Goal: Information Seeking & Learning: Find specific fact

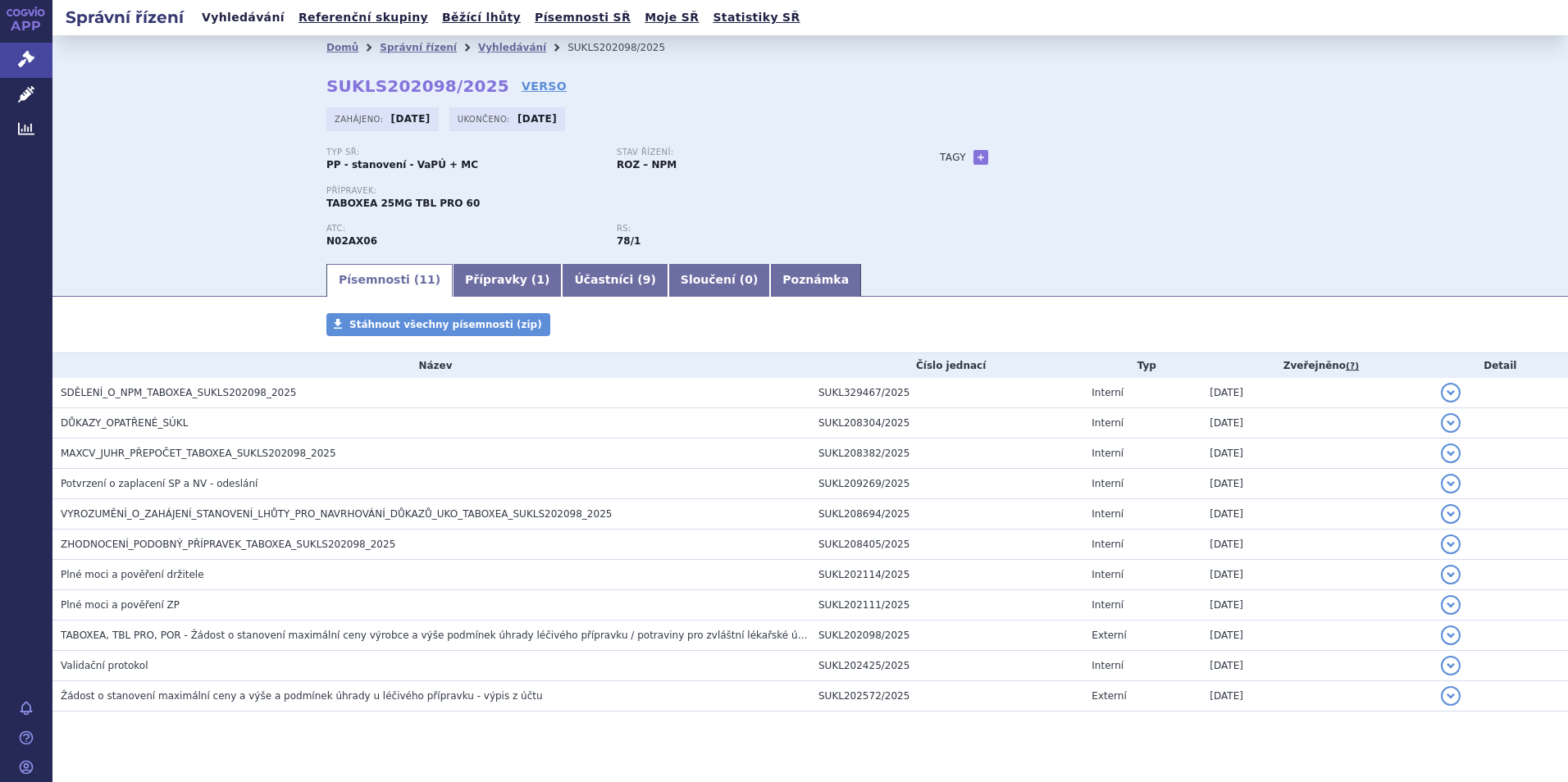
click at [249, 19] on link "Vyhledávání" at bounding box center [243, 18] width 93 height 22
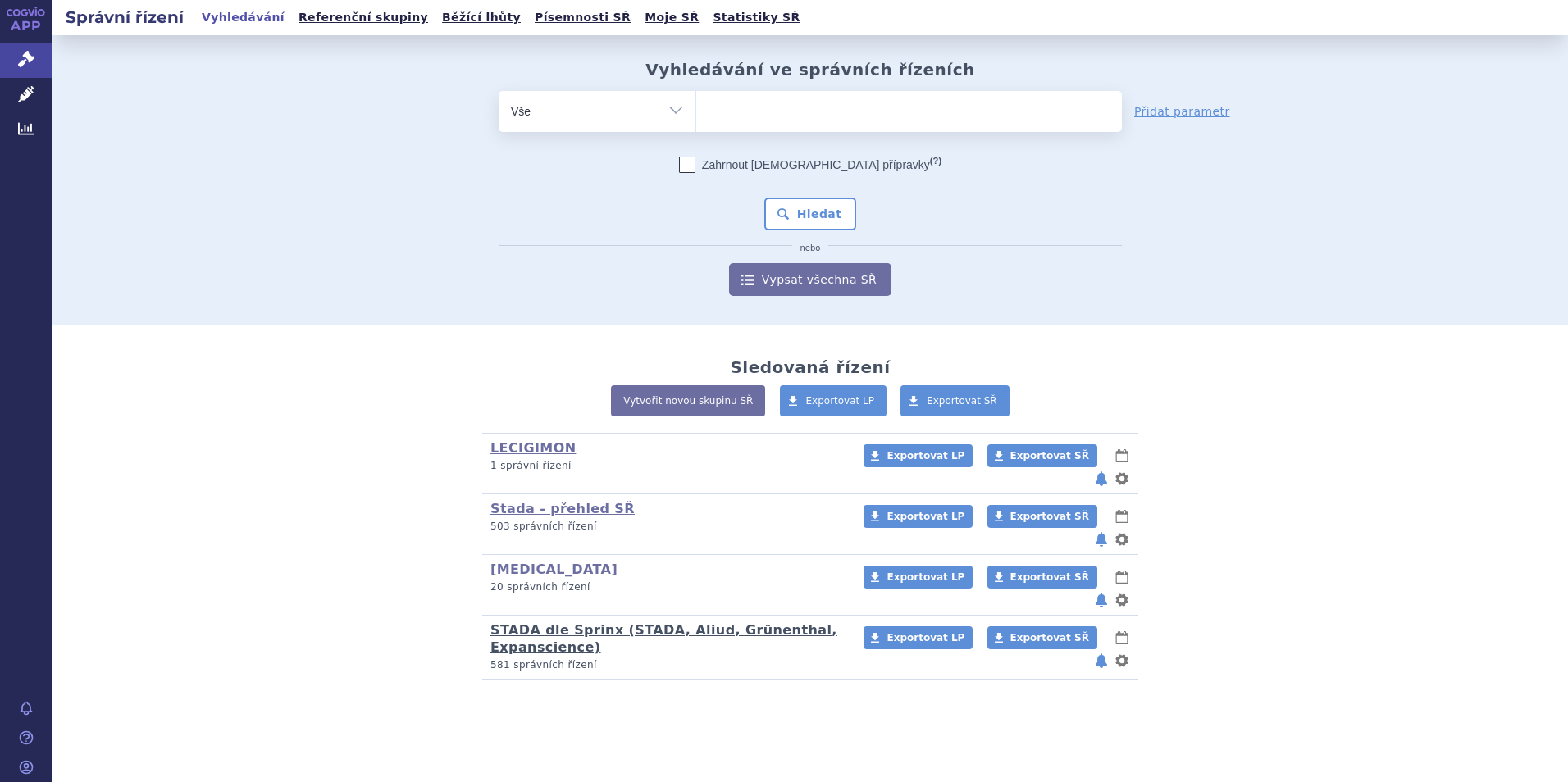
click at [516, 623] on link "STADA dle Sprinx (STADA, Aliud, Grünenthal, Expanscience)" at bounding box center [664, 639] width 347 height 33
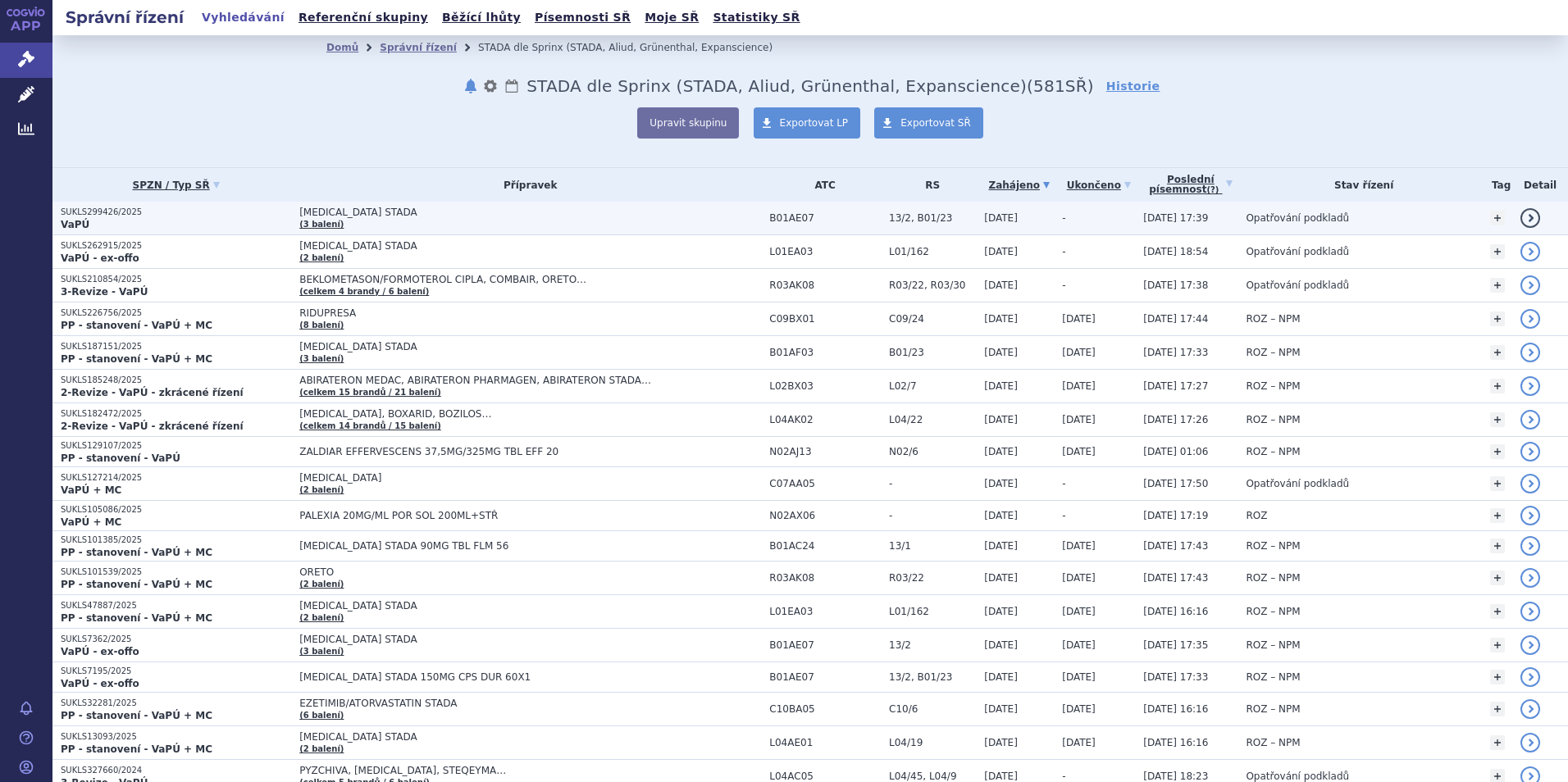
click at [73, 219] on strong "VaPÚ" at bounding box center [75, 224] width 28 height 11
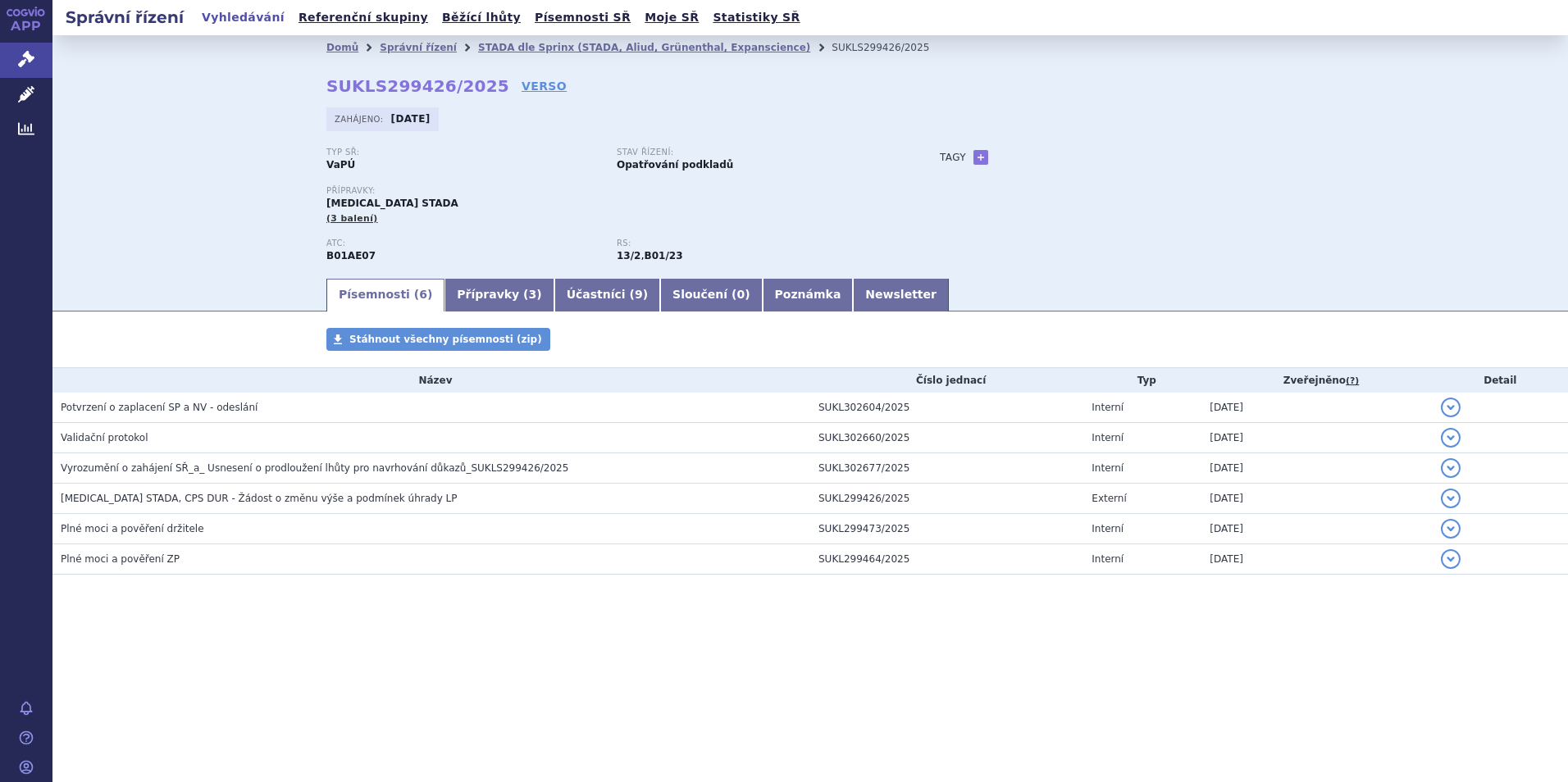
click at [239, 20] on link "Vyhledávání" at bounding box center [243, 18] width 93 height 22
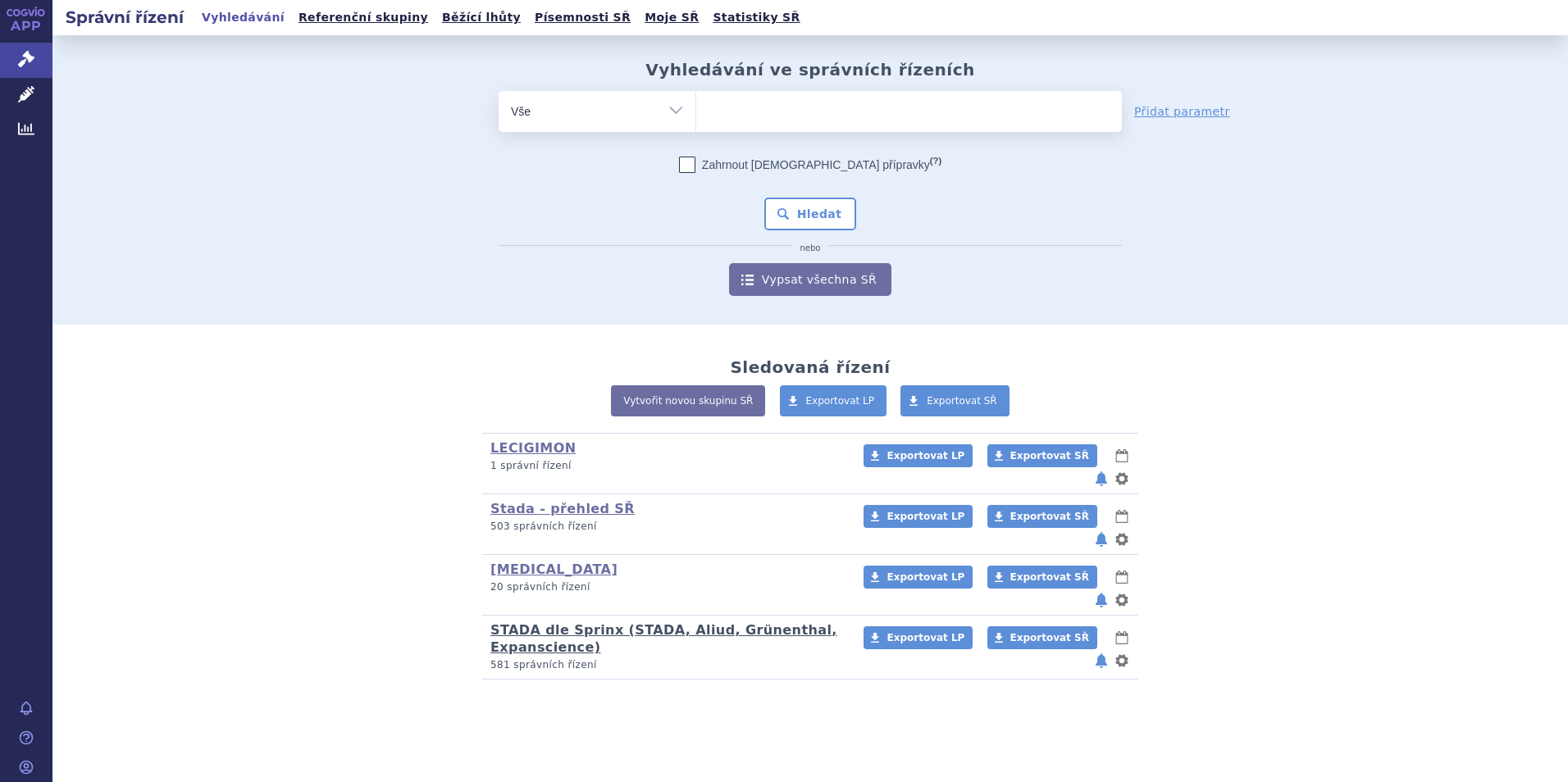
click at [540, 623] on link "STADA dle Sprinx (STADA, Aliud, Grünenthal, Expanscience)" at bounding box center [664, 639] width 347 height 33
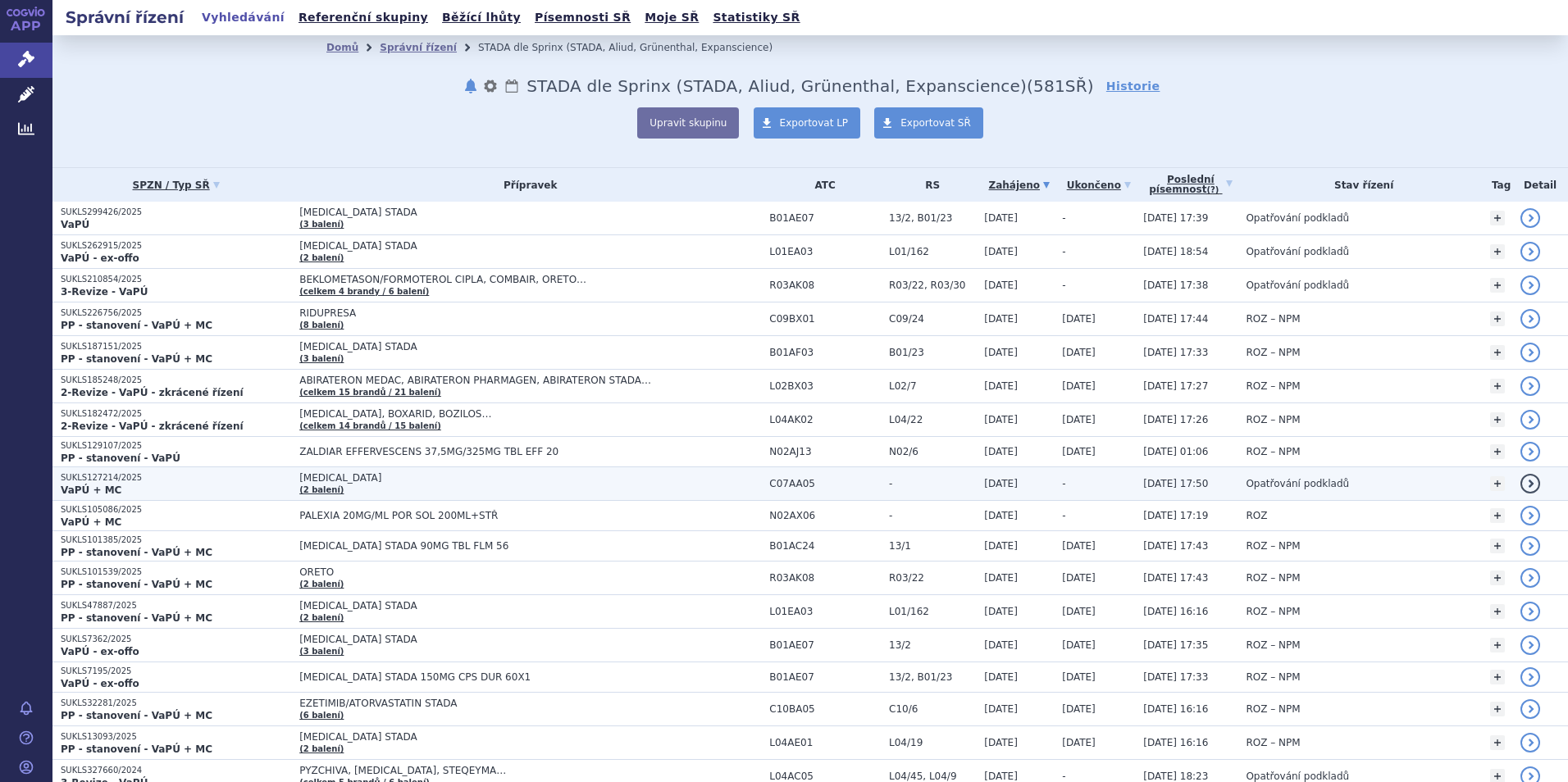
click at [88, 480] on p "SUKLS127214/2025" at bounding box center [176, 478] width 231 height 11
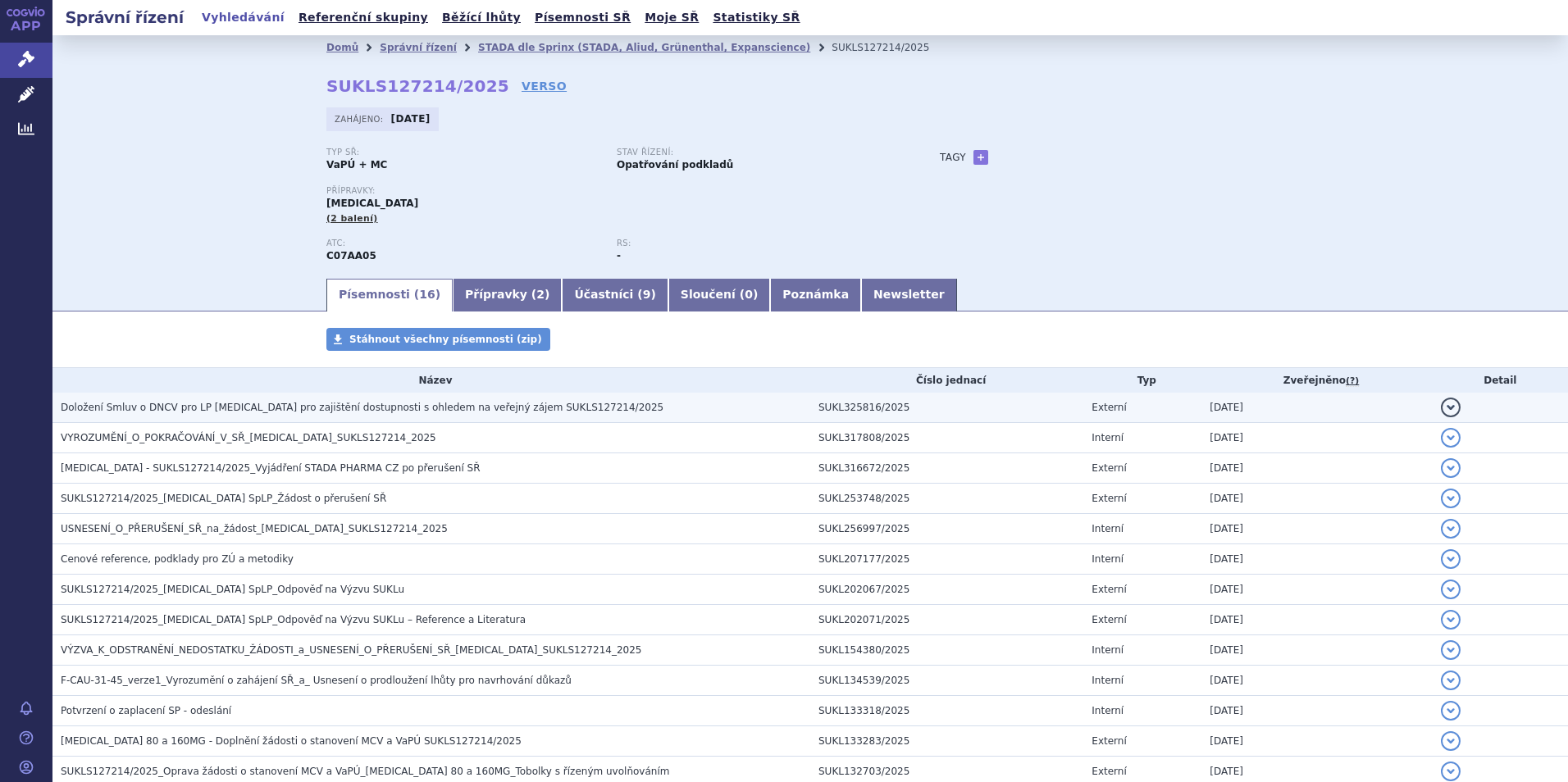
click at [319, 412] on span "Doložení Smluv o DNCV pro LP Propranolol pro zajištění dostupnosti s ohledem na…" at bounding box center [362, 407] width 603 height 11
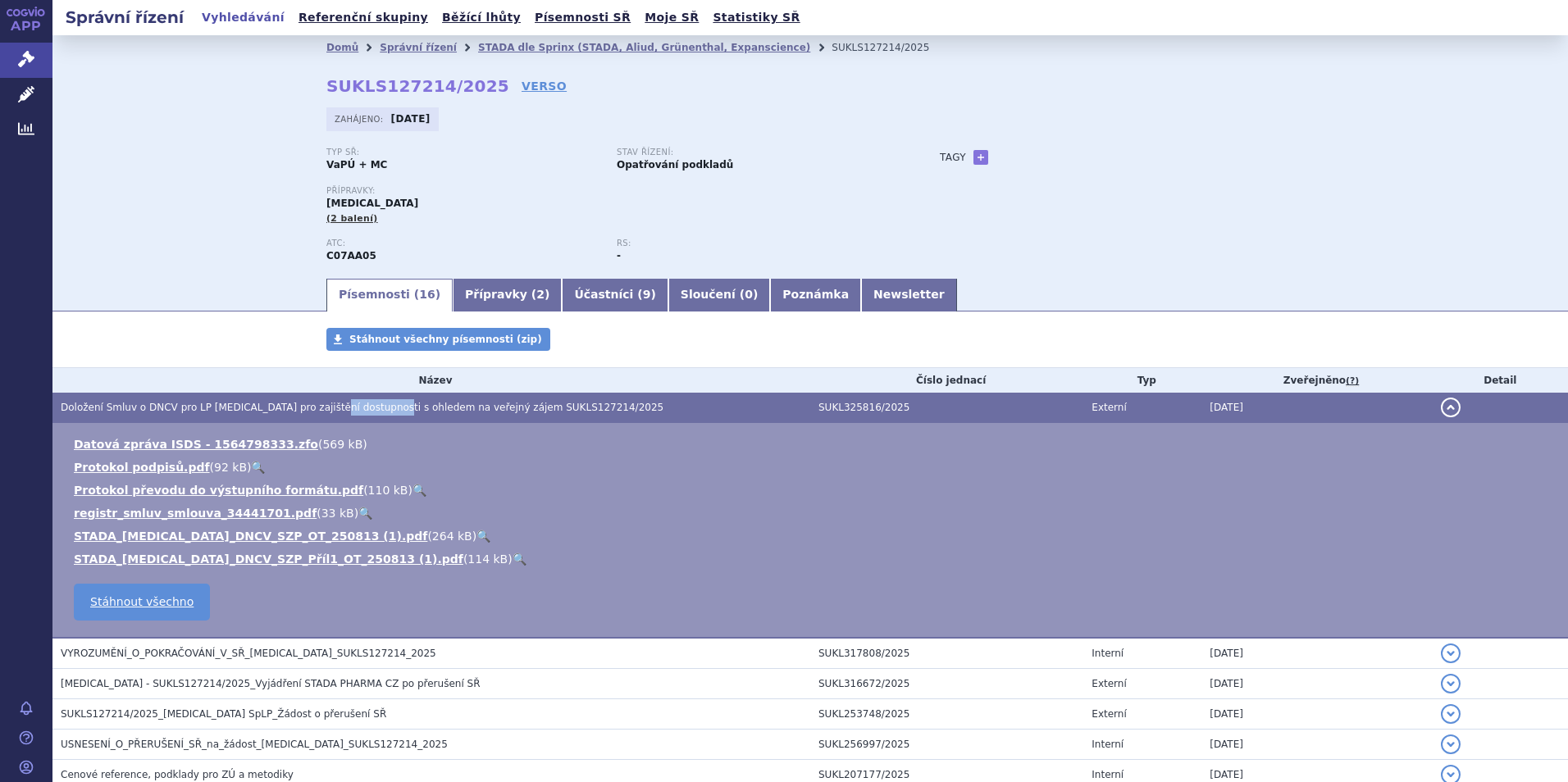
click at [319, 412] on span "Doložení Smluv o DNCV pro LP Propranolol pro zajištění dostupnosti s ohledem na…" at bounding box center [362, 407] width 603 height 11
click at [236, 19] on link "Vyhledávání" at bounding box center [243, 18] width 93 height 22
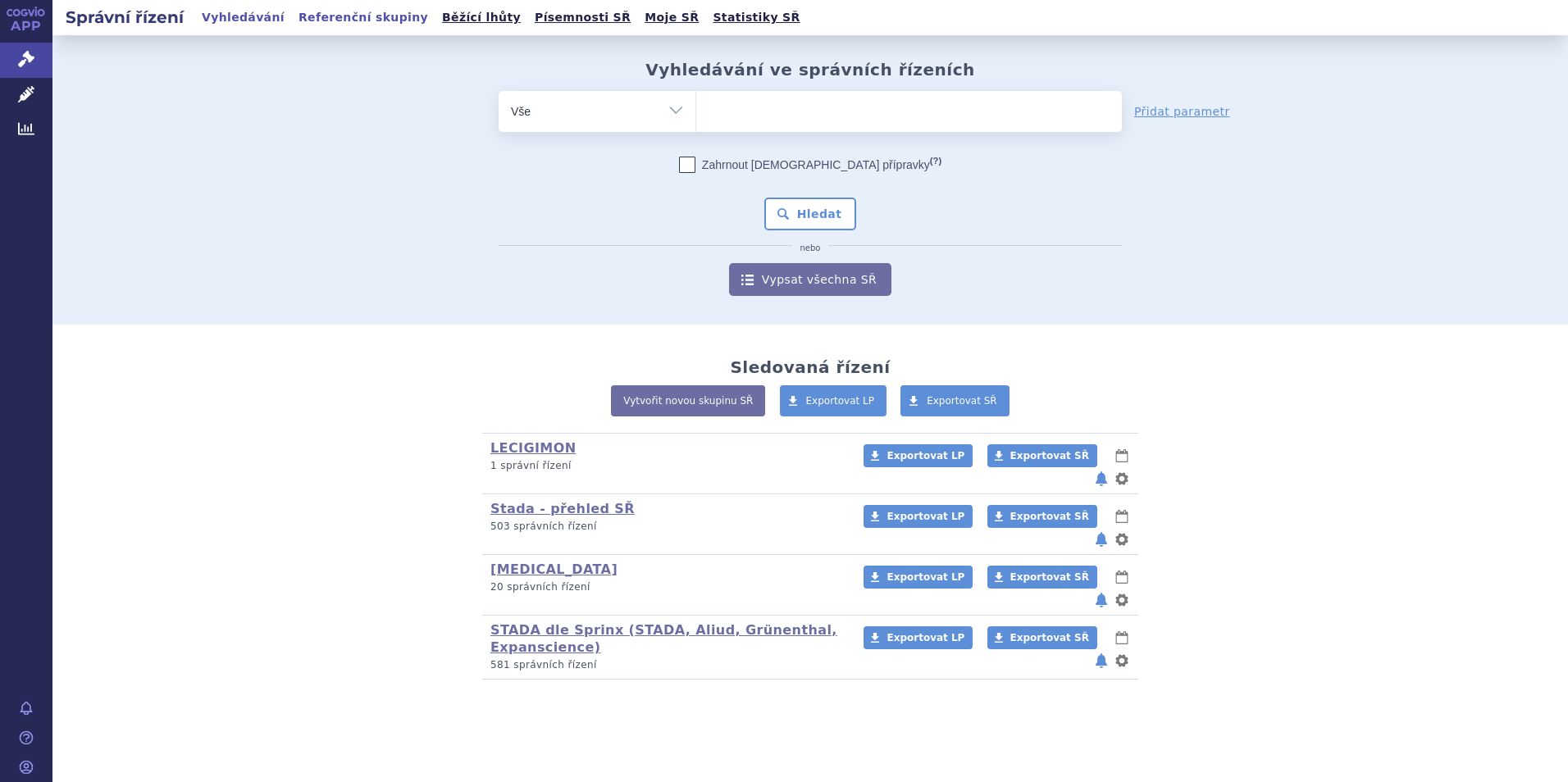
click at [341, 22] on link "Referenční skupiny" at bounding box center [363, 18] width 140 height 22
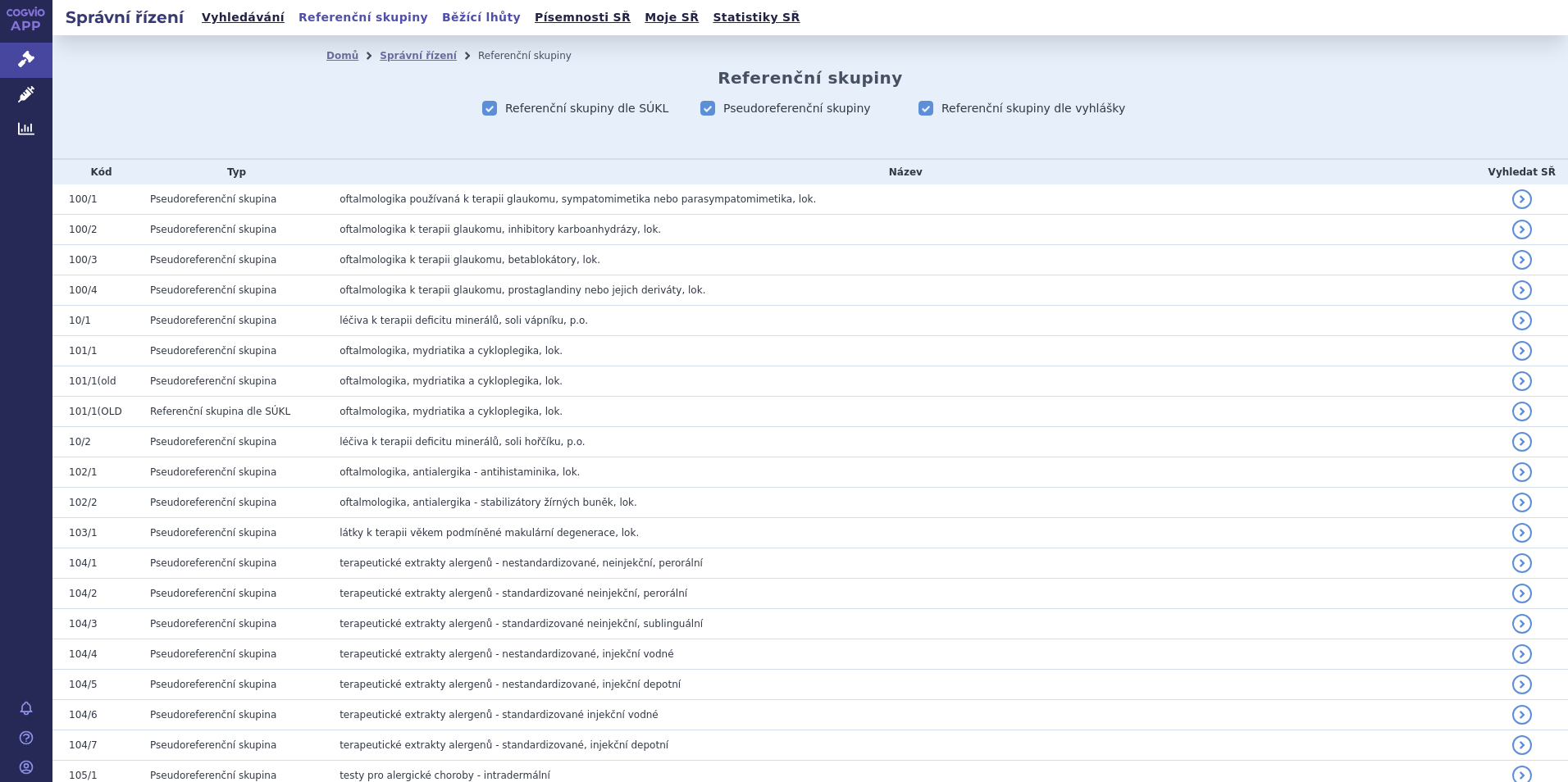
click at [442, 23] on link "Běžící lhůty" at bounding box center [481, 18] width 88 height 22
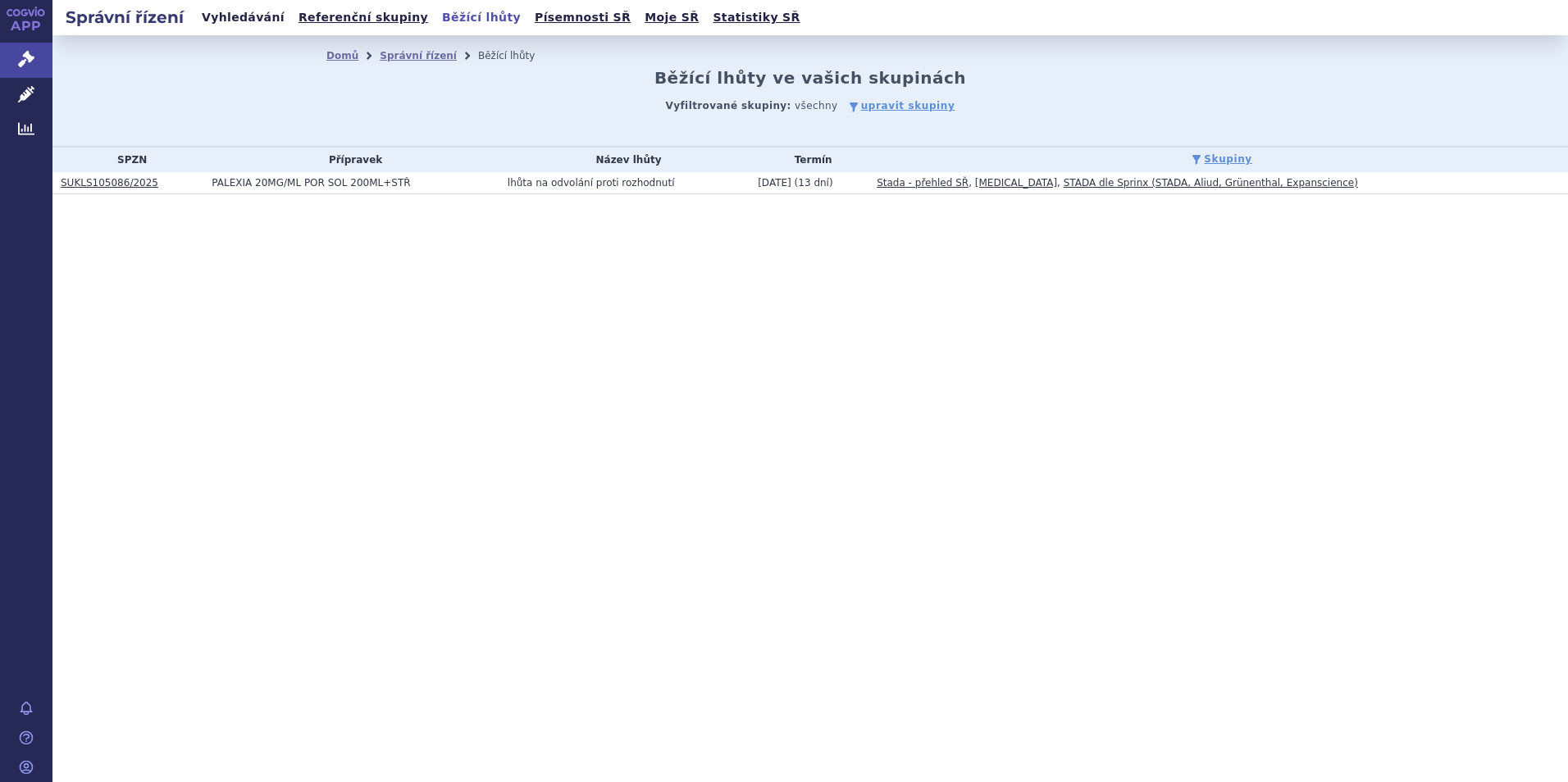
click at [234, 22] on link "Vyhledávání" at bounding box center [243, 18] width 93 height 22
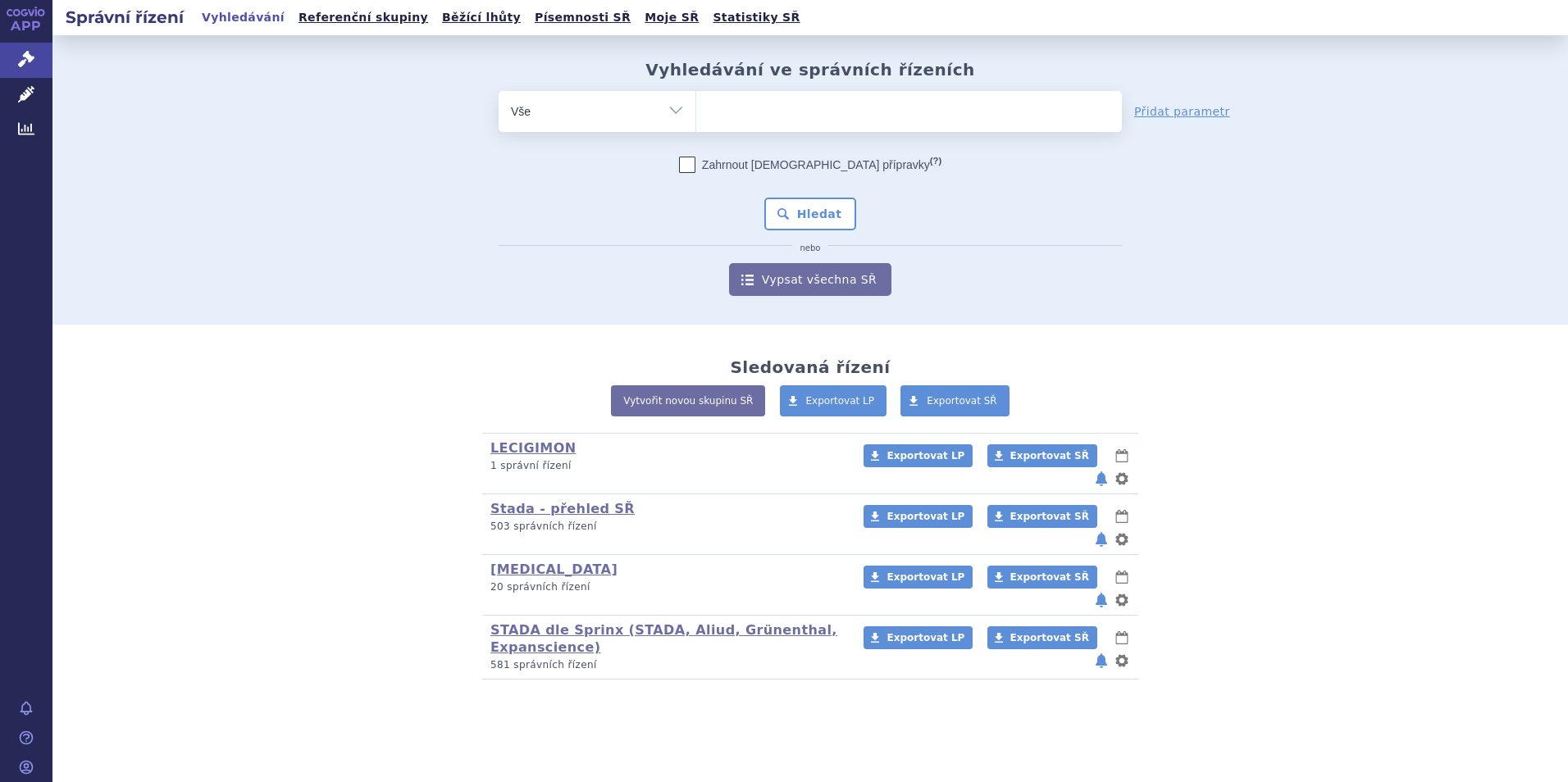
click at [525, 572] on div "Tapentadol (bez ) (sdílená skupina) (Doporučení V/O) 20 správních řízení Export…" at bounding box center [810, 585] width 640 height 60
click at [520, 623] on link "STADA dle Sprinx (STADA, Aliud, Grünenthal, Expanscience)" at bounding box center [664, 639] width 347 height 33
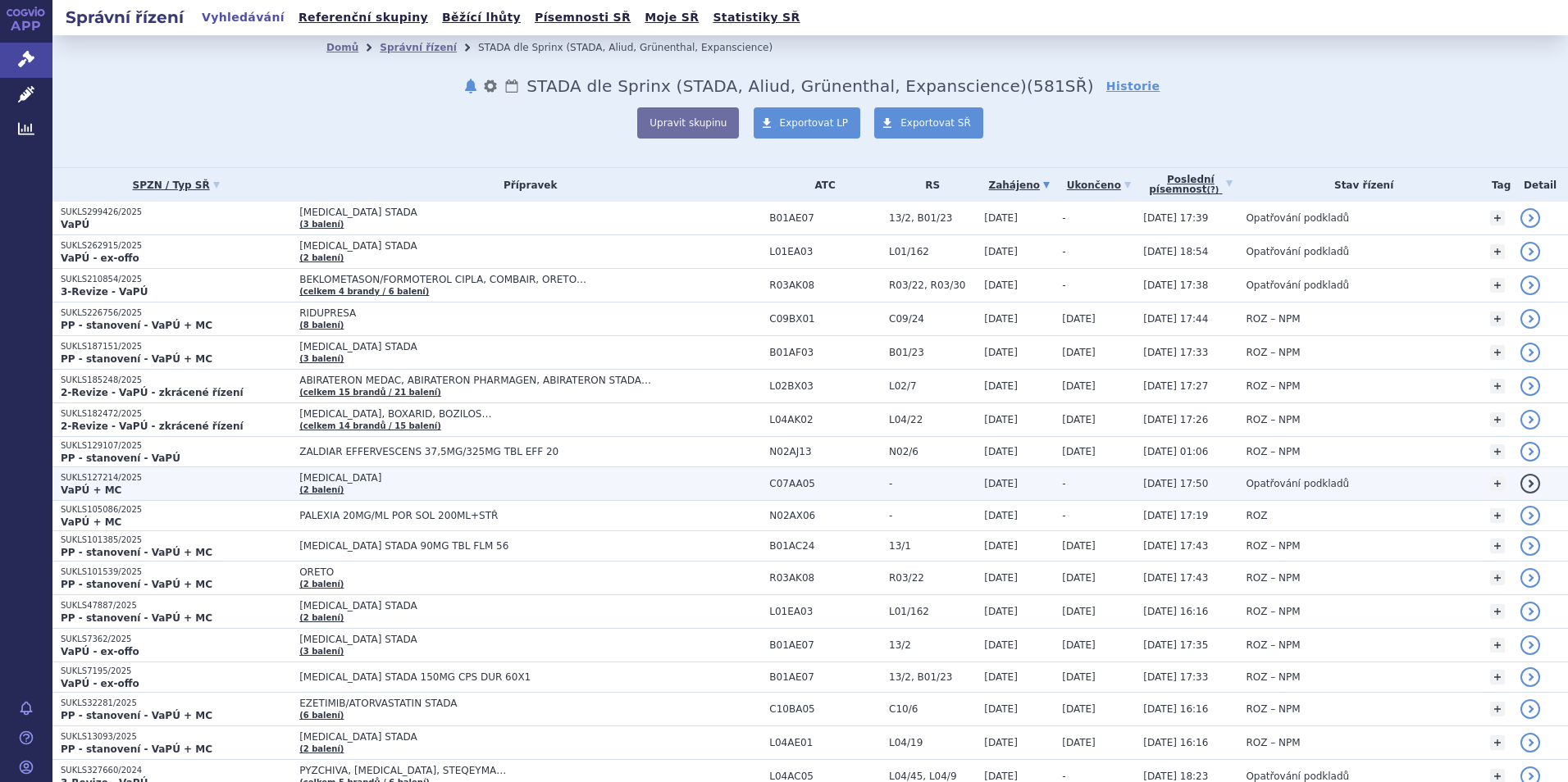
click at [114, 484] on p "VaPÚ + MC" at bounding box center [176, 490] width 231 height 13
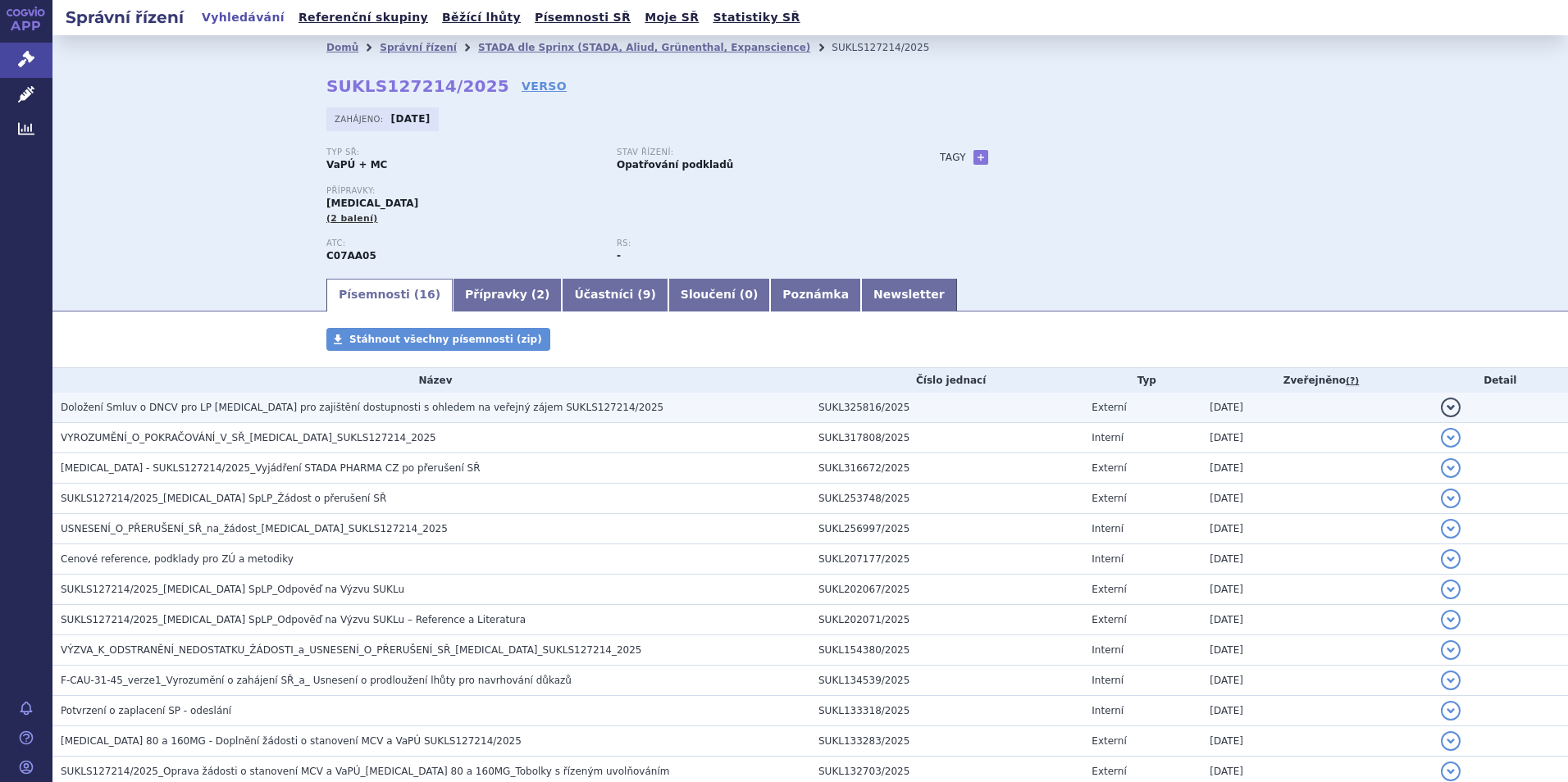
click at [399, 405] on span "Doložení Smluv o DNCV pro LP Propranolol pro zajištění dostupnosti s ohledem na…" at bounding box center [362, 407] width 603 height 11
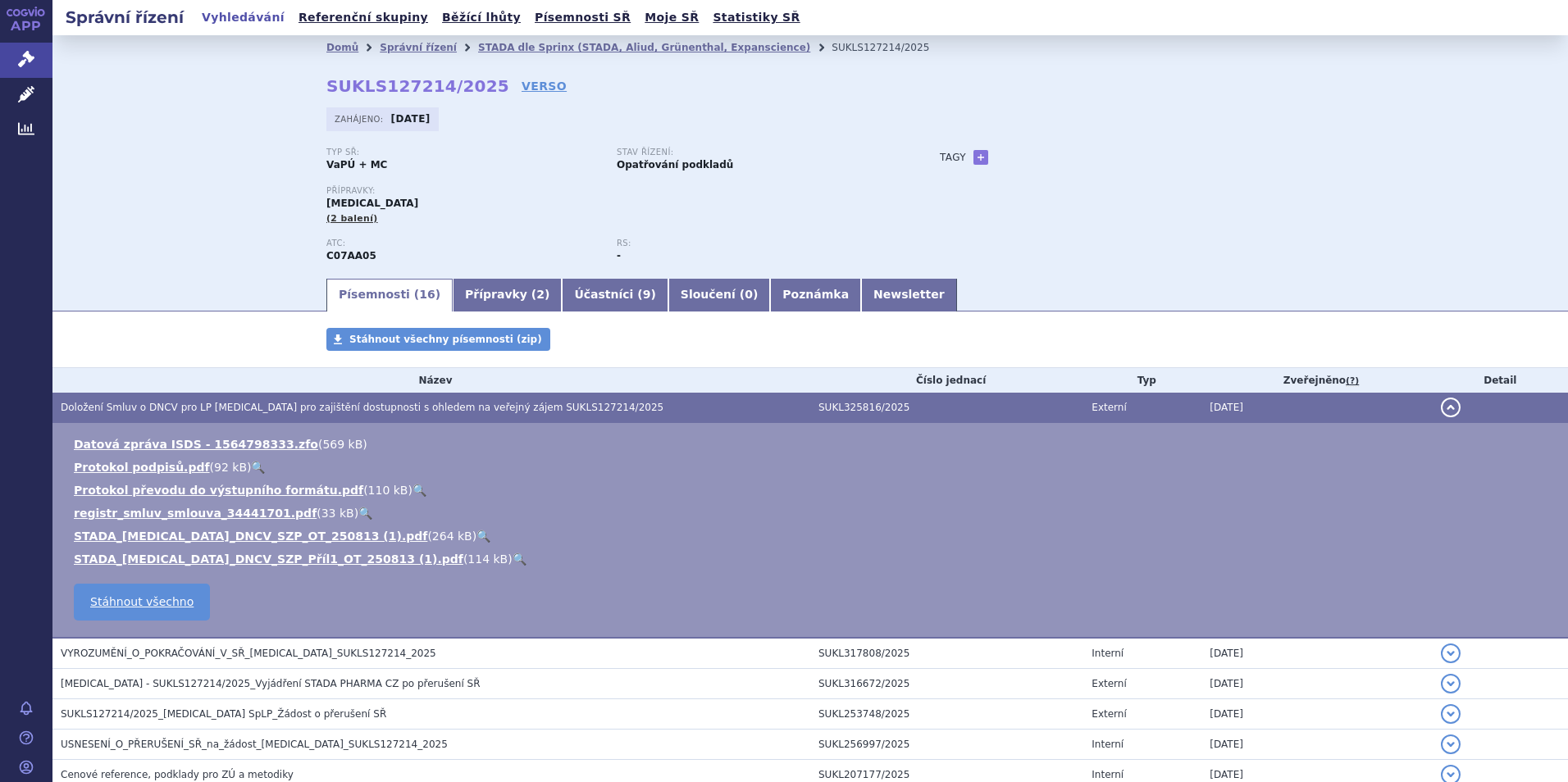
click at [253, 19] on link "Vyhledávání" at bounding box center [243, 18] width 93 height 22
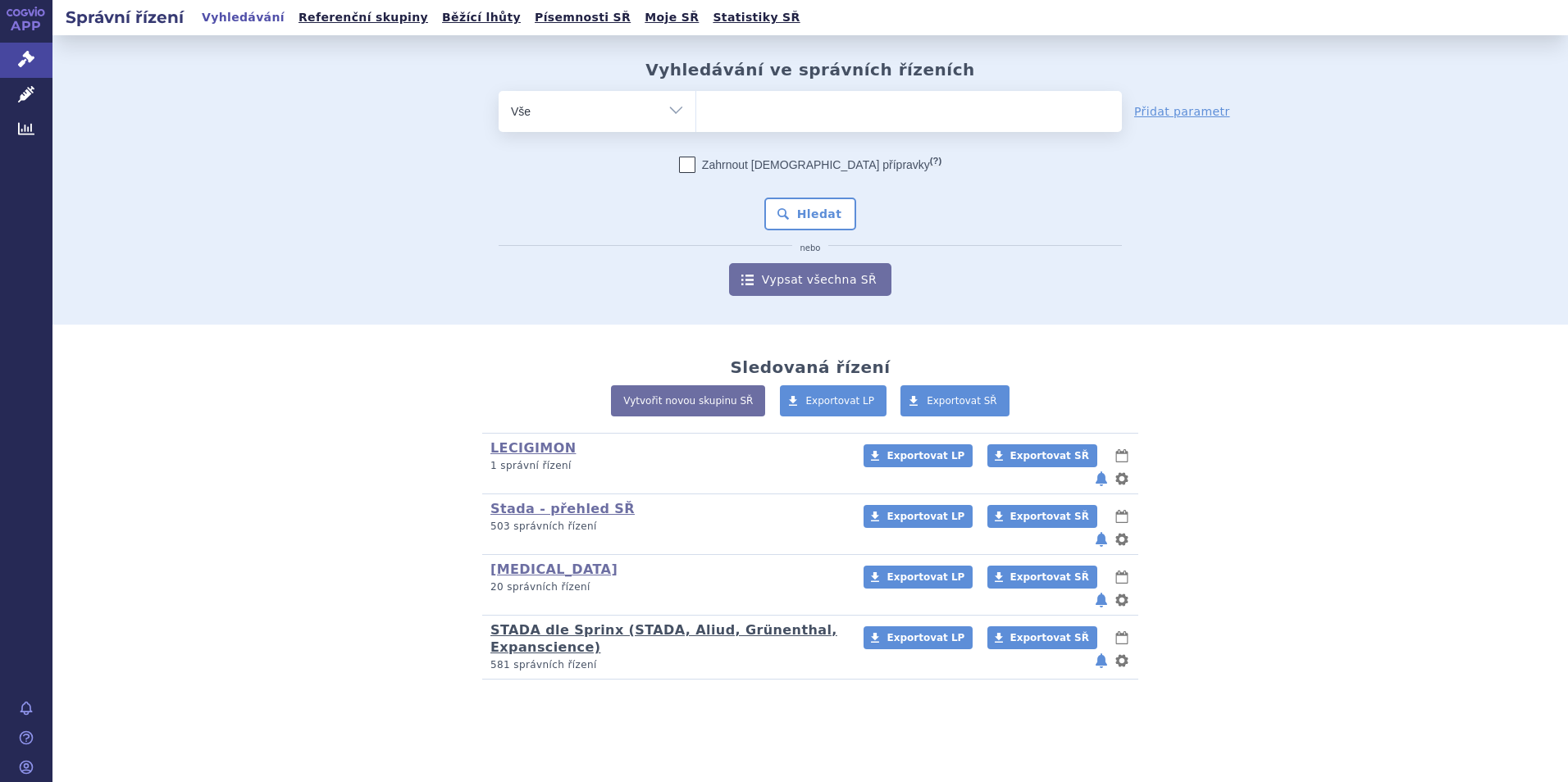
click at [548, 623] on link "STADA dle Sprinx (STADA, Aliud, Grünenthal, Expanscience)" at bounding box center [664, 639] width 347 height 33
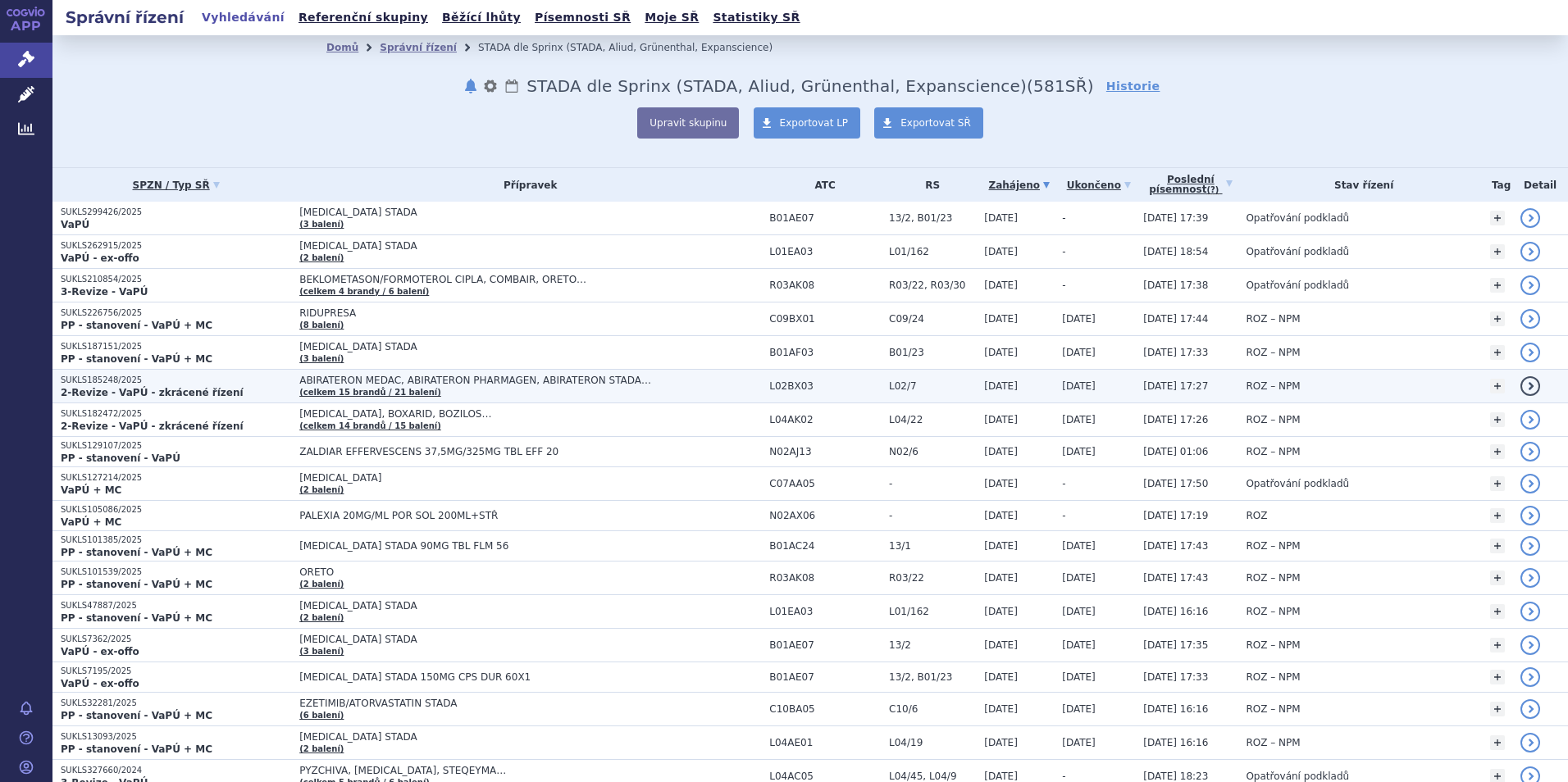
click at [101, 388] on strong "2-Revize - VaPÚ - zkrácené řízení" at bounding box center [152, 392] width 183 height 11
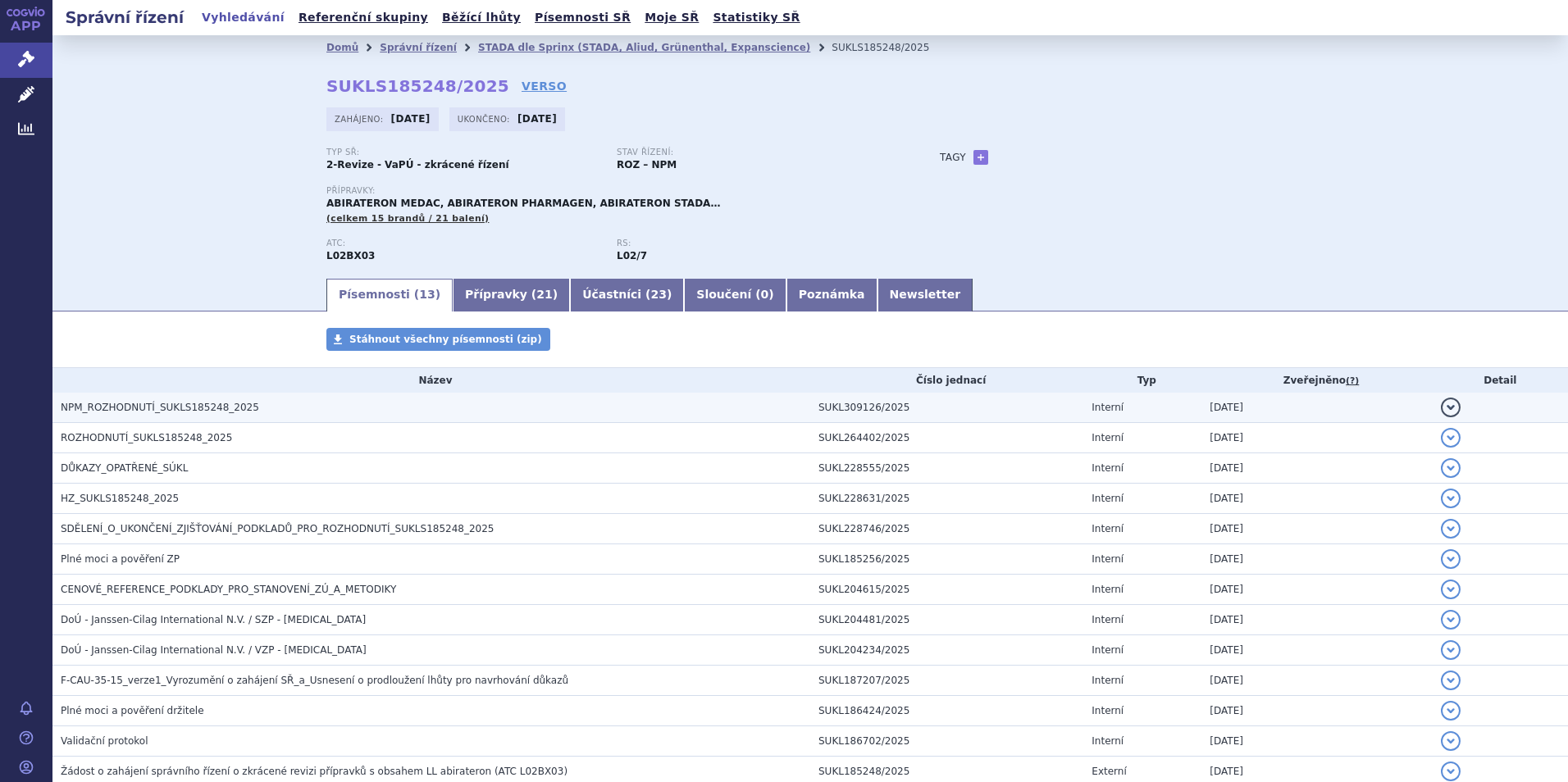
click at [131, 404] on span "NPM_ROZHODNUTÍ_SUKLS185248_2025" at bounding box center [159, 407] width 198 height 11
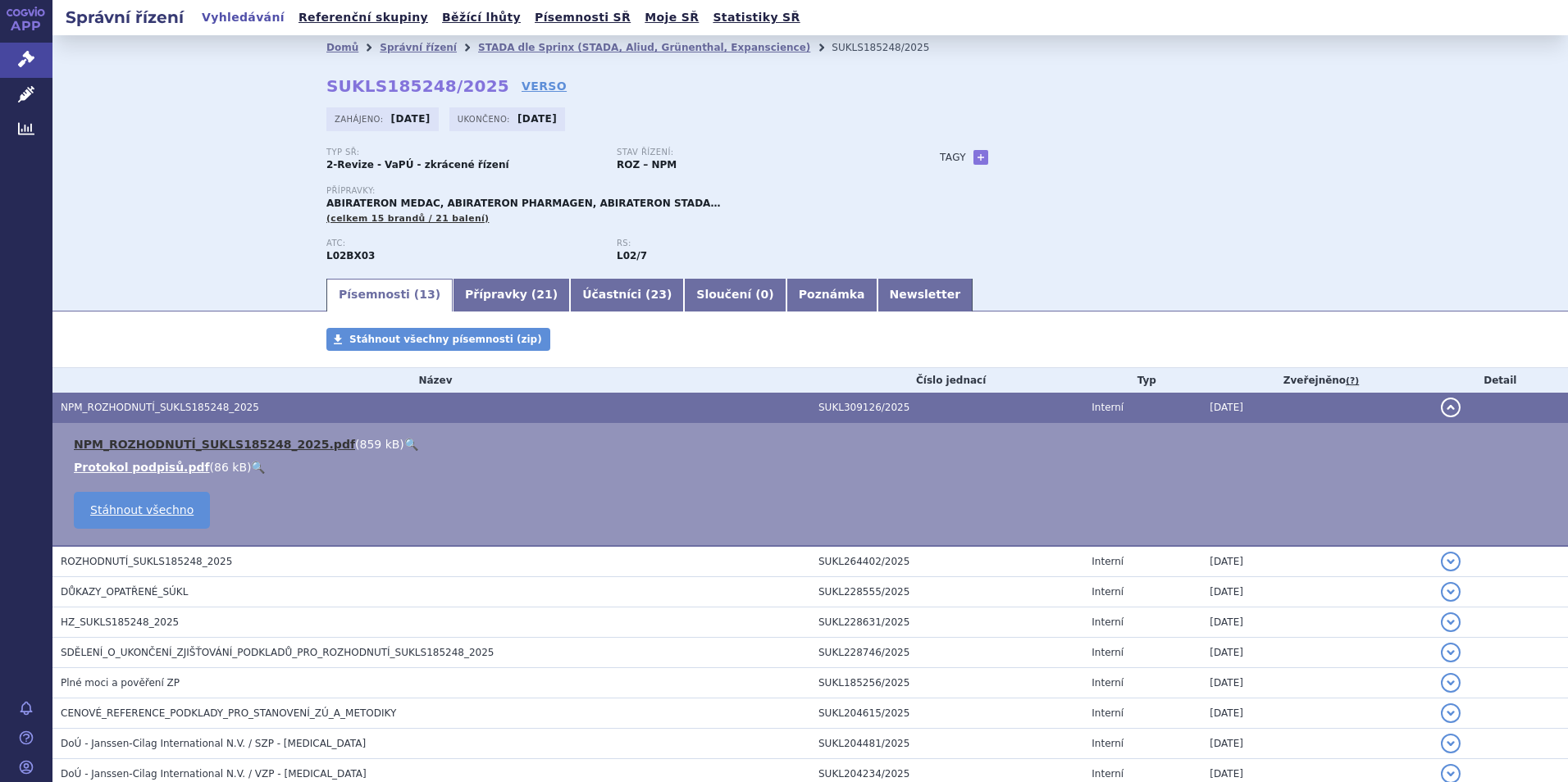
click at [189, 442] on link "NPM_ROZHODNUTÍ_SUKLS185248_2025.pdf" at bounding box center [214, 444] width 281 height 13
